Goal: Task Accomplishment & Management: Use online tool/utility

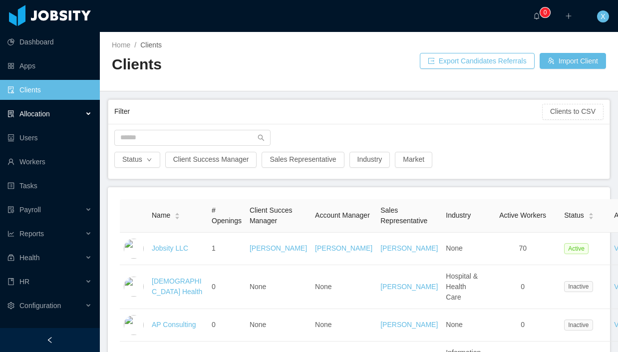
click at [39, 119] on div "Allocation" at bounding box center [50, 114] width 100 height 20
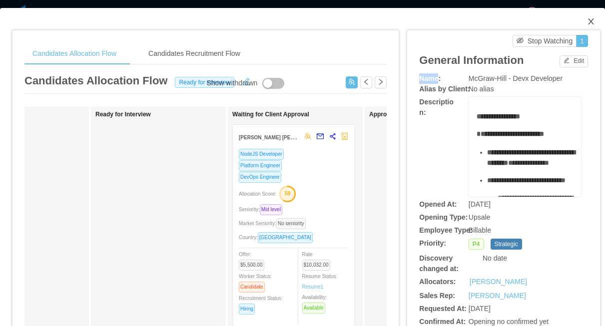
click at [586, 24] on span "Close" at bounding box center [591, 22] width 28 height 28
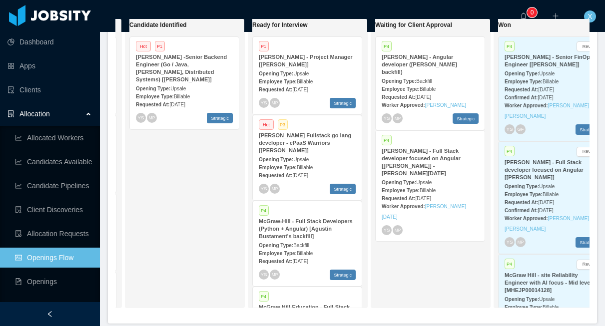
scroll to position [224, 0]
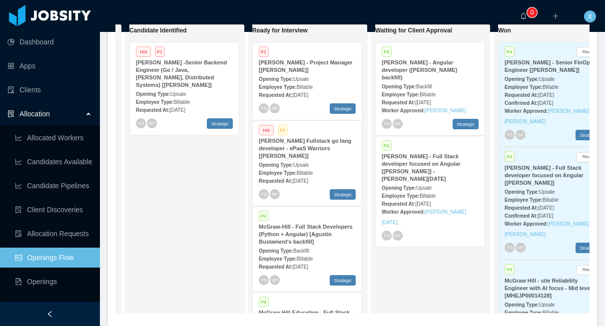
click at [317, 154] on strong "[PERSON_NAME] Fullstack go lang developer - ePaaS Warriors [[PERSON_NAME]]" at bounding box center [305, 148] width 92 height 21
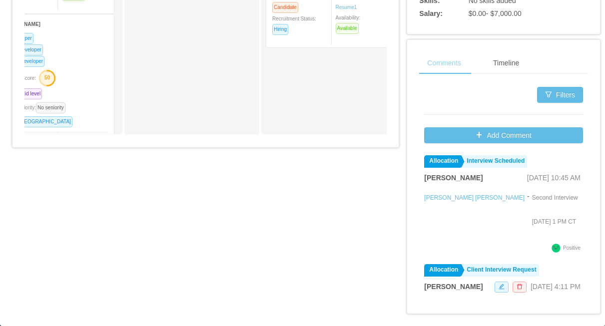
scroll to position [495, 0]
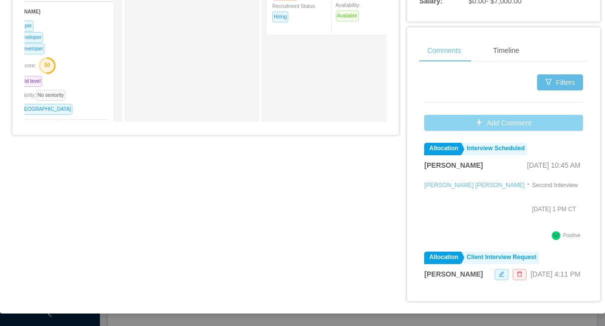
click at [495, 123] on button "Add Comment" at bounding box center [503, 123] width 159 height 16
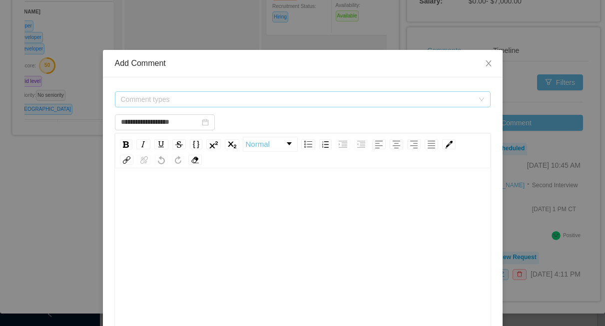
click at [277, 99] on span "Comment types" at bounding box center [297, 99] width 353 height 10
click at [277, 99] on div "Comment types" at bounding box center [299, 99] width 357 height 15
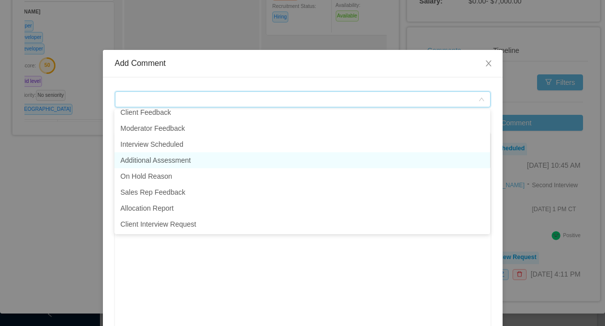
scroll to position [0, 0]
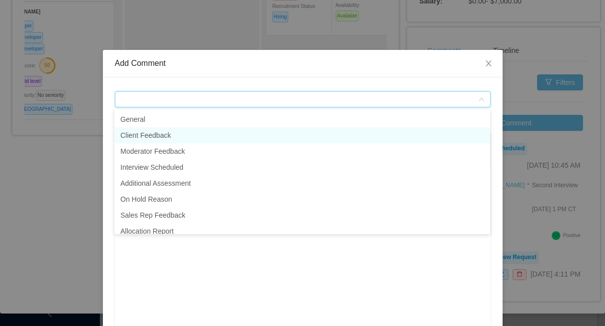
click at [197, 136] on li "Client Feedback" at bounding box center [302, 135] width 376 height 16
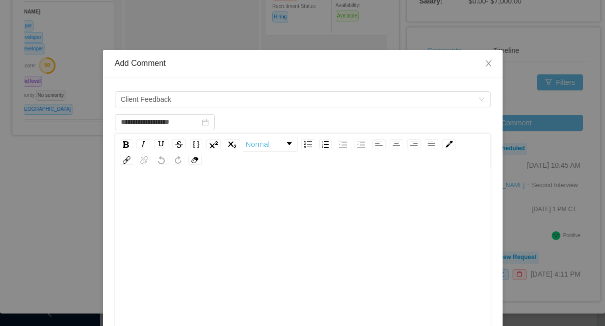
click at [187, 194] on div "rdw-editor" at bounding box center [303, 195] width 360 height 20
type input "**********"
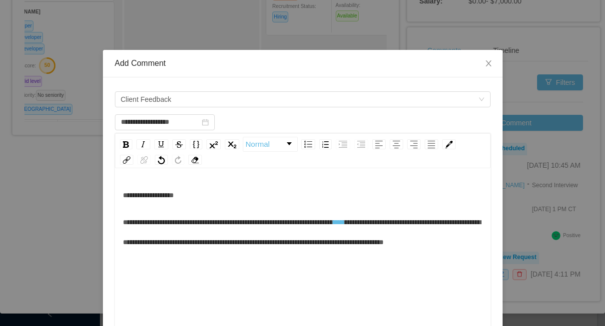
click at [406, 222] on span "**********" at bounding box center [302, 232] width 358 height 27
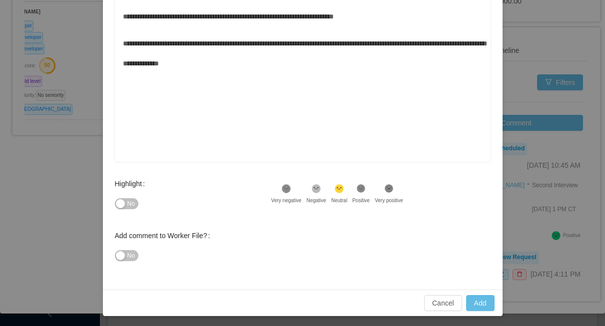
scroll to position [186, 0]
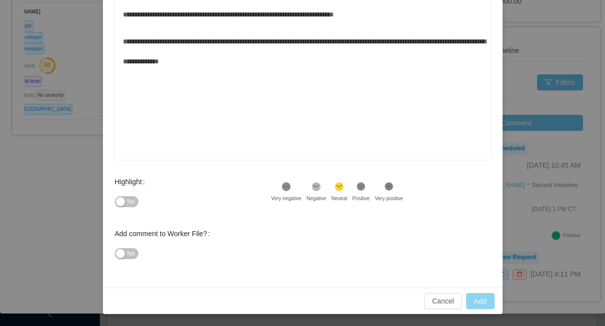
type input "**********"
click at [479, 301] on button "Add" at bounding box center [480, 301] width 28 height 16
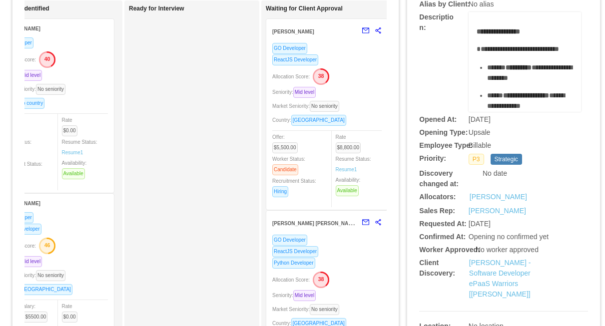
scroll to position [0, 0]
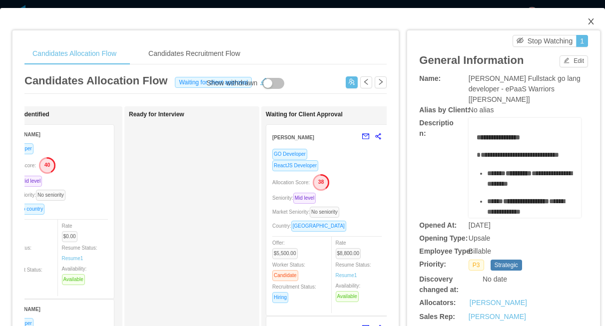
click at [587, 22] on icon "icon: close" at bounding box center [591, 21] width 8 height 8
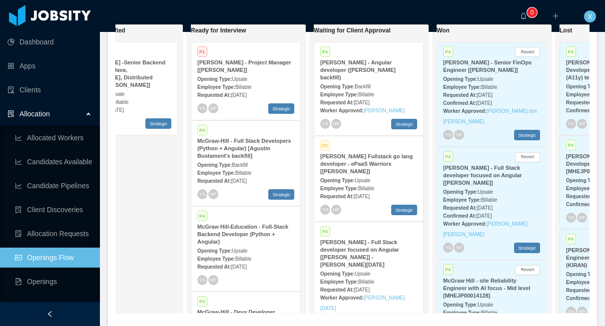
scroll to position [0, 313]
